Goal: Task Accomplishment & Management: Use online tool/utility

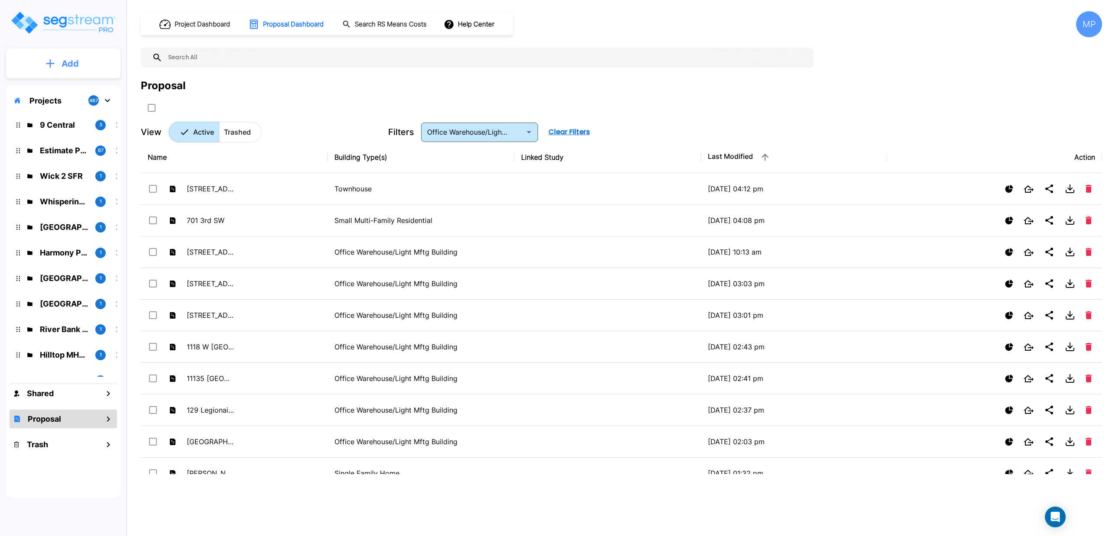
click at [58, 63] on button "Add" at bounding box center [63, 63] width 114 height 25
click at [56, 140] on p "Add Proposal" at bounding box center [68, 137] width 45 height 10
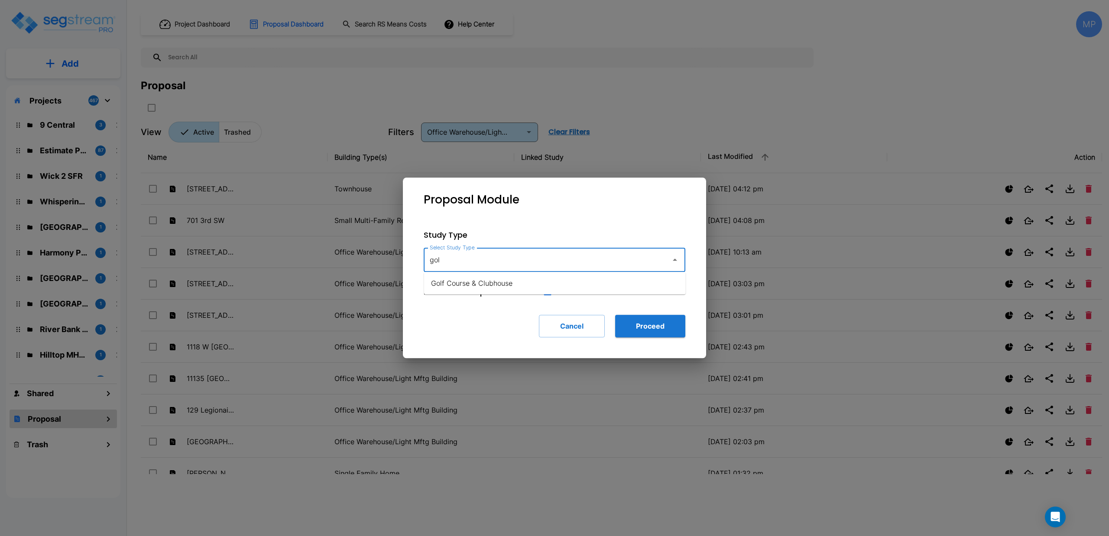
click at [517, 283] on li "Golf Course & Clubhouse" at bounding box center [555, 284] width 262 height 16
type input "Golf Course & Clubhouse"
click at [649, 330] on button "Proceed" at bounding box center [650, 326] width 70 height 23
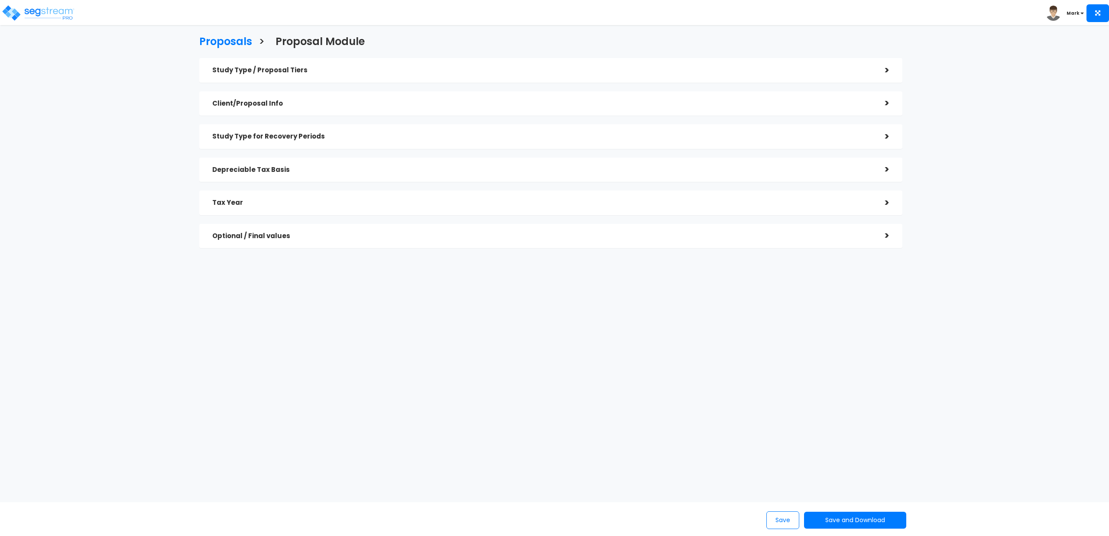
checkbox input "true"
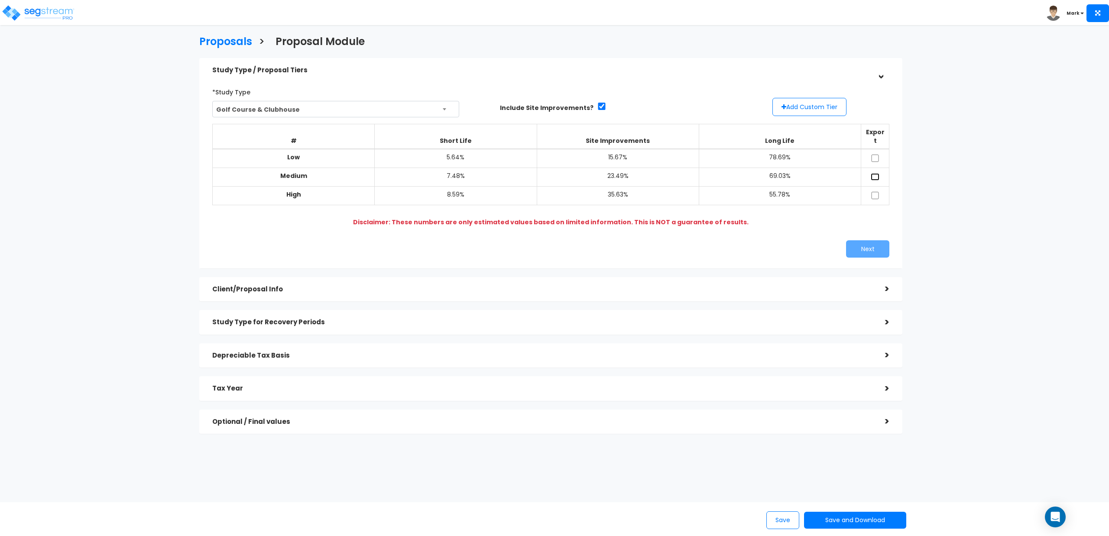
click at [874, 173] on input "checkbox" at bounding box center [875, 176] width 9 height 7
checkbox input "true"
click at [875, 192] on input "checkbox" at bounding box center [875, 195] width 9 height 7
checkbox input "true"
click at [865, 242] on button "Next" at bounding box center [867, 248] width 43 height 17
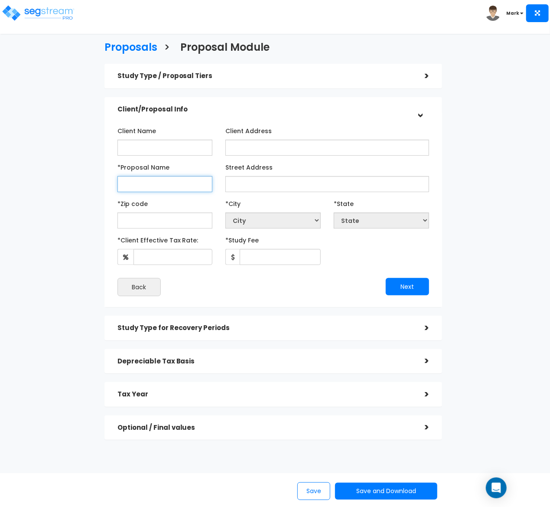
click at [166, 185] on input "*Proposal Name" at bounding box center [164, 184] width 95 height 16
type input "Indian Ridge"
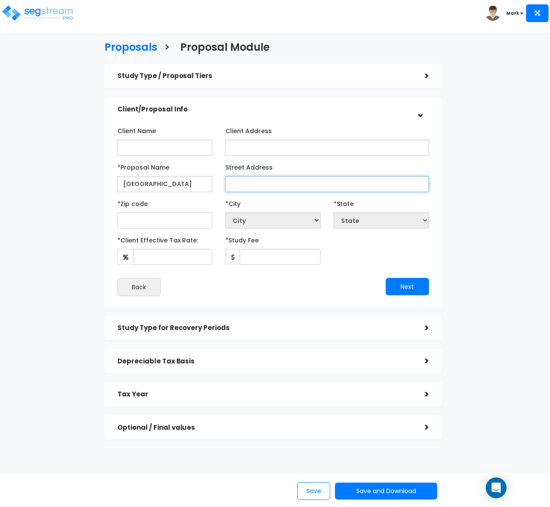
click at [244, 186] on input "Street Address" at bounding box center [327, 184] width 204 height 16
paste input "3730 W Veterans Memorial Hwy"
type input "3730 W Veterans Memorial Hwy"
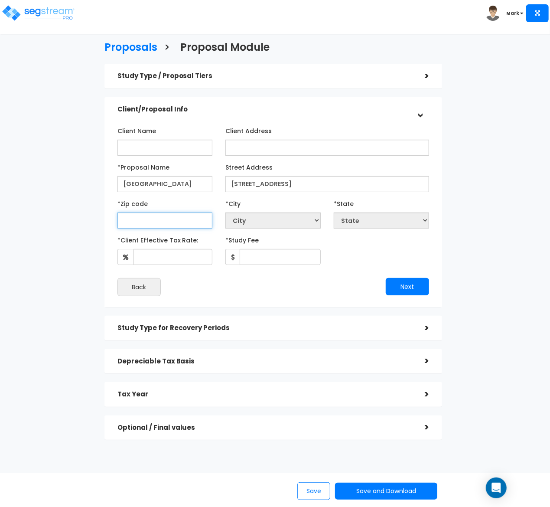
click at [164, 220] on input "text" at bounding box center [164, 220] width 95 height 16
type input "73"
select select "OK"
type input "73010"
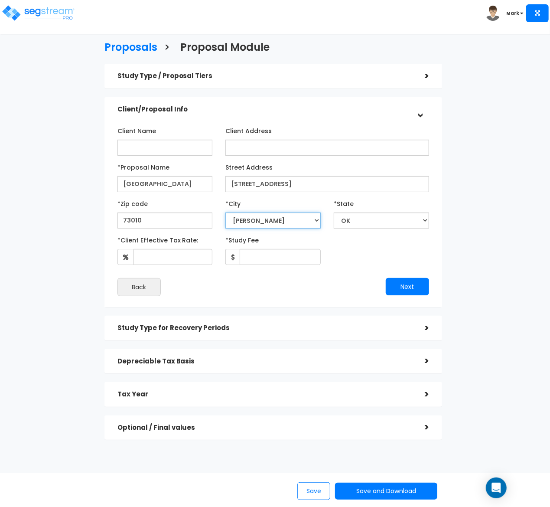
select select "Blanchard"
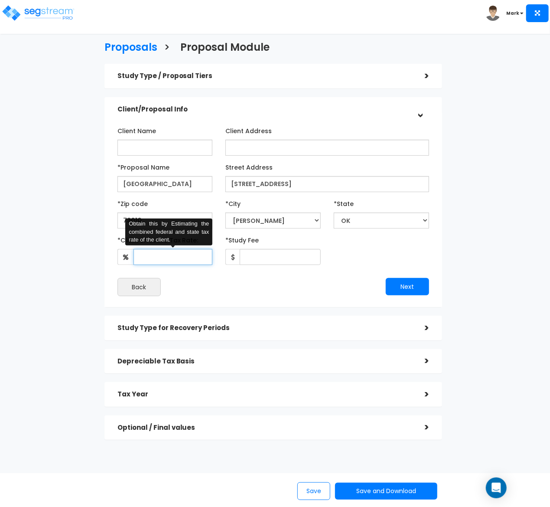
click at [153, 261] on input "*Client Effective Tax Rate:" at bounding box center [172, 257] width 79 height 16
type input "30"
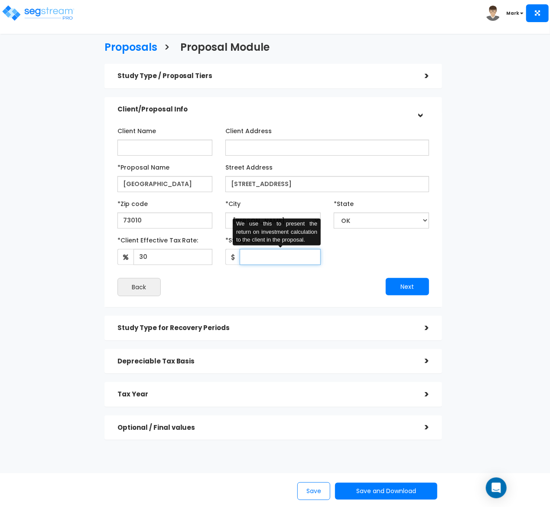
click at [262, 257] on input "*Study Fee" at bounding box center [280, 257] width 81 height 16
click at [275, 257] on input "*Study Fee" at bounding box center [280, 257] width 81 height 16
type input "7,500"
click at [406, 286] on button "Next" at bounding box center [407, 286] width 43 height 17
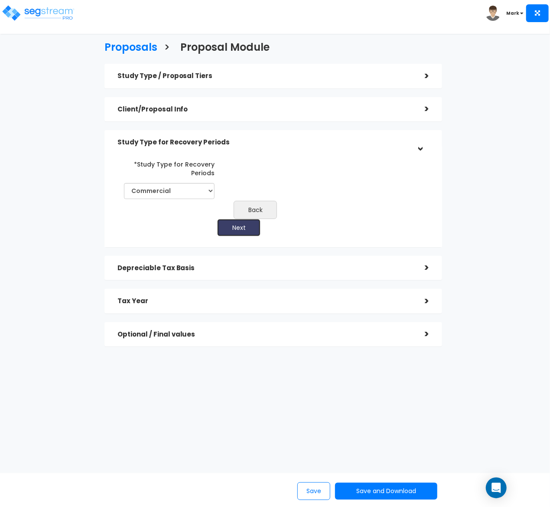
click at [241, 229] on button "Next" at bounding box center [238, 227] width 43 height 17
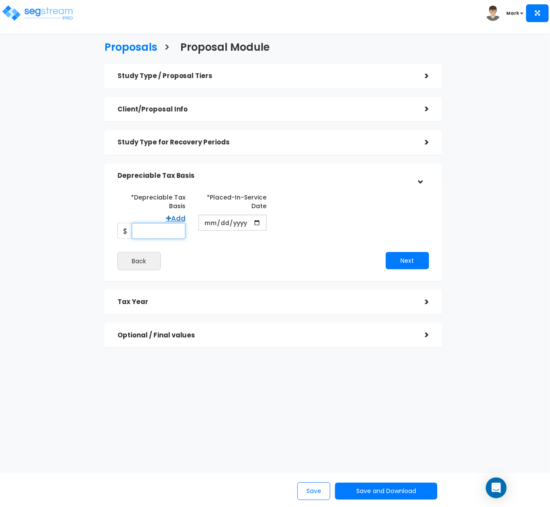
click at [160, 233] on input "*Depreciable Tax Basis" at bounding box center [159, 231] width 54 height 16
click at [153, 233] on input "*Depreciable Tax Basis" at bounding box center [159, 231] width 54 height 16
type input "73,747,438"
type input "2026-01-15"
click at [286, 222] on input "*Purchase/Contract Date" at bounding box center [313, 222] width 68 height 16
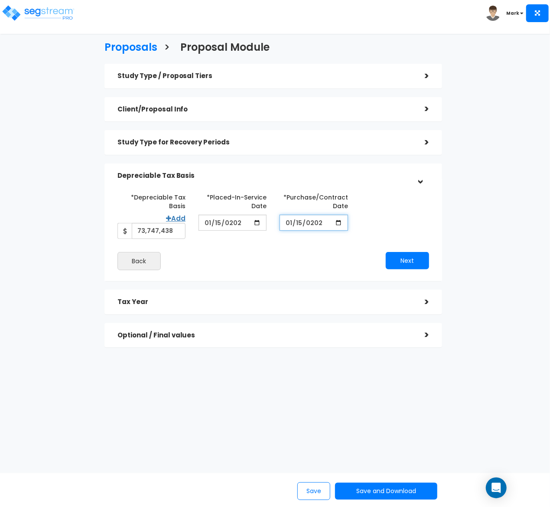
type input "2026-01-15"
click at [406, 262] on button "Next" at bounding box center [407, 260] width 43 height 17
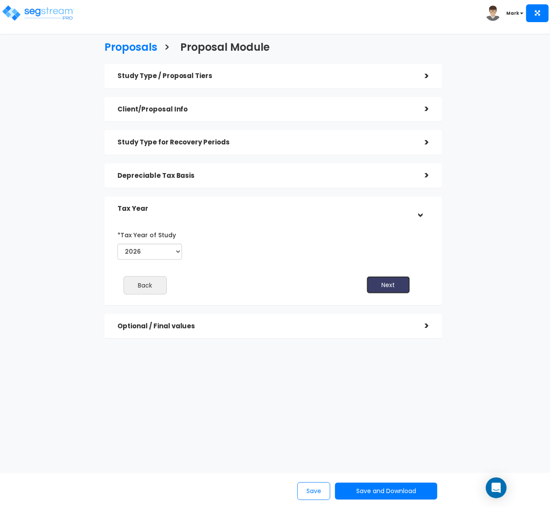
click at [390, 282] on button "Next" at bounding box center [388, 284] width 43 height 17
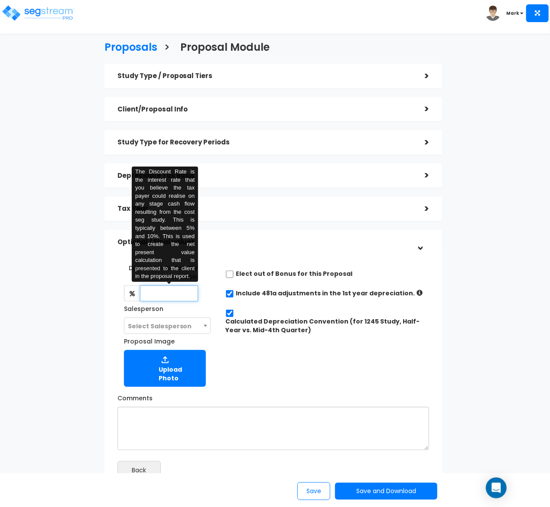
click at [166, 293] on input "text" at bounding box center [169, 293] width 58 height 16
type input "4.25"
click at [335, 258] on div "Discount Rate for NPV Calculation: 4.25 The Discount Rate is the interest rate …" at bounding box center [273, 323] width 325 height 134
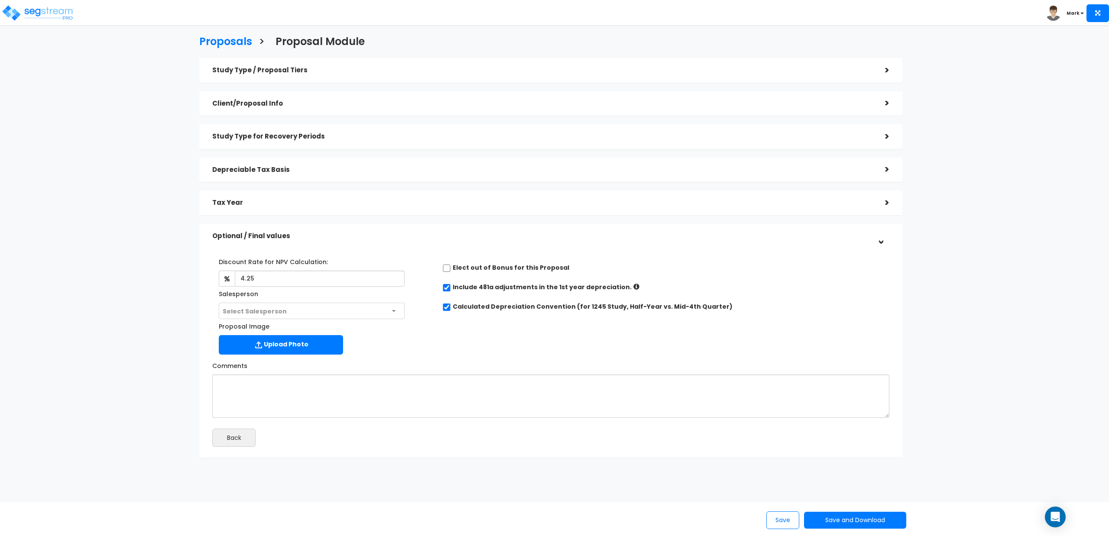
scroll to position [33, 0]
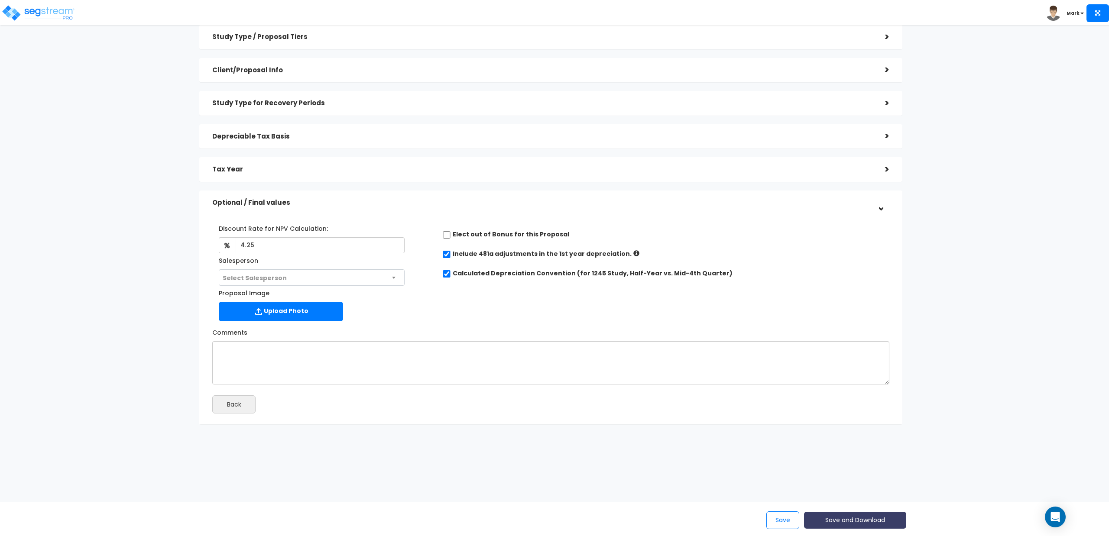
click at [829, 522] on button "Save and Download" at bounding box center [855, 520] width 102 height 17
click at [864, 458] on link "Standard Proposal" at bounding box center [877, 455] width 136 height 20
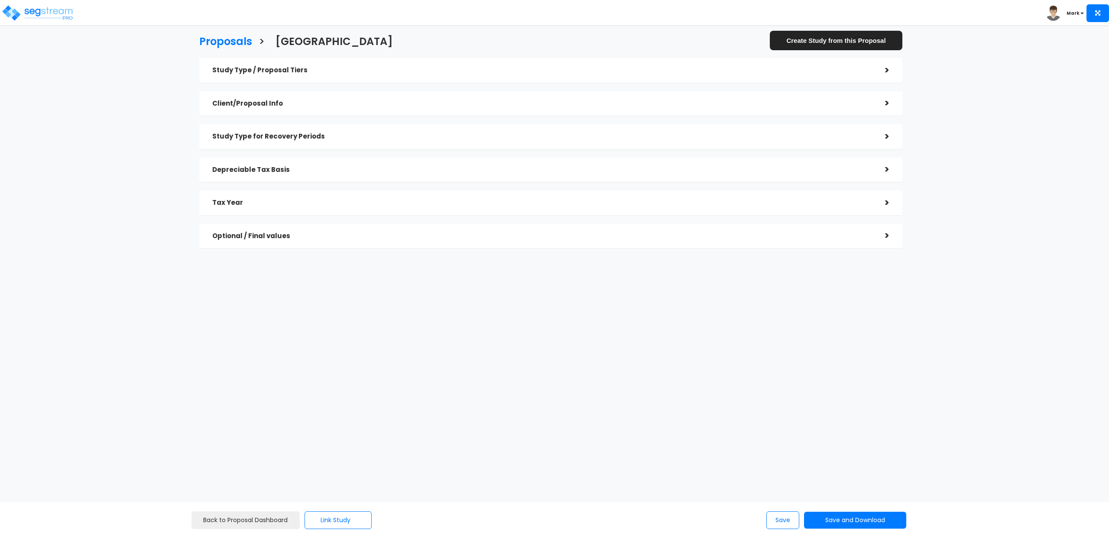
checkbox input "true"
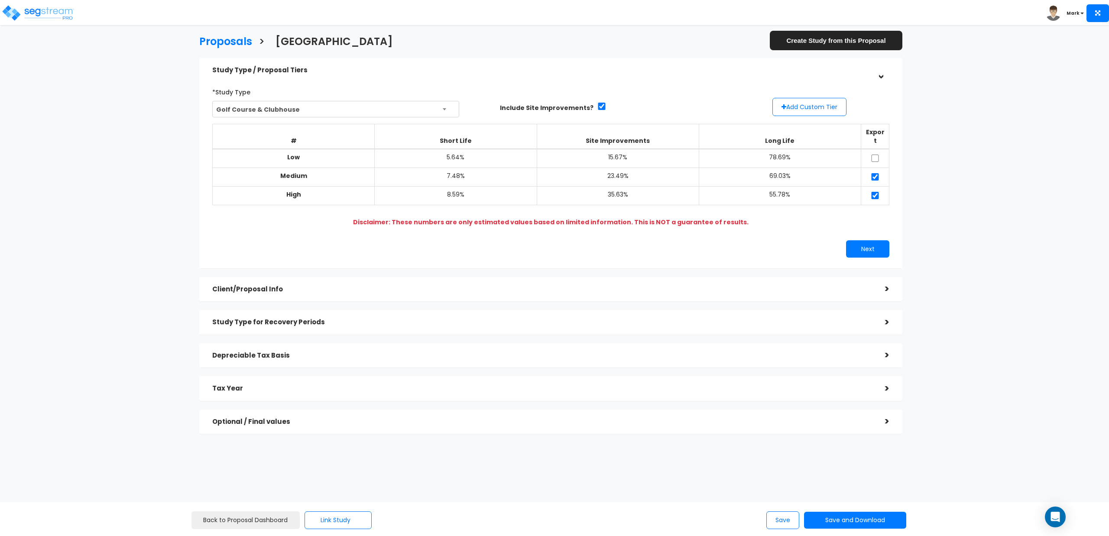
click at [1002, 329] on div "Proposals > Indian Ridge Create Study from this Proposal Study Type / Proposal …" at bounding box center [550, 237] width 913 height 617
